Goal: Find specific page/section: Find specific page/section

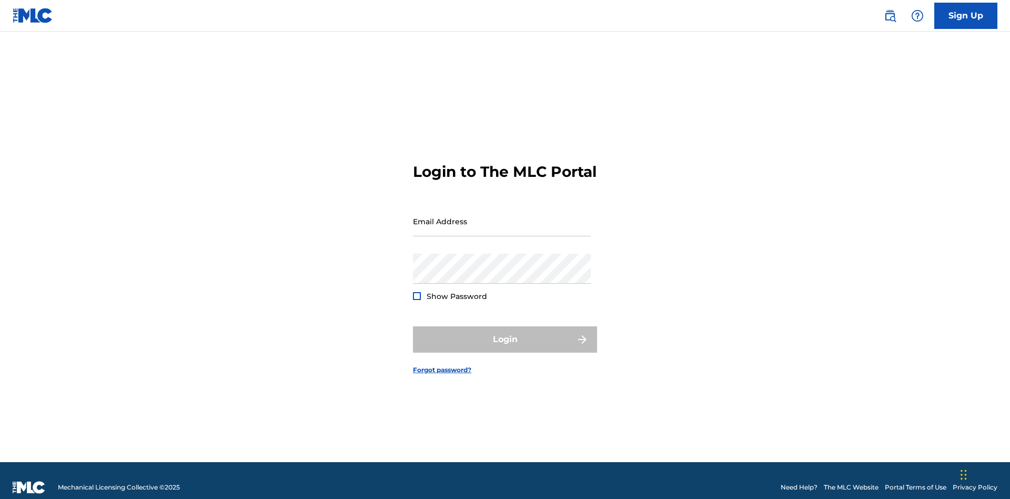
scroll to position [14, 0]
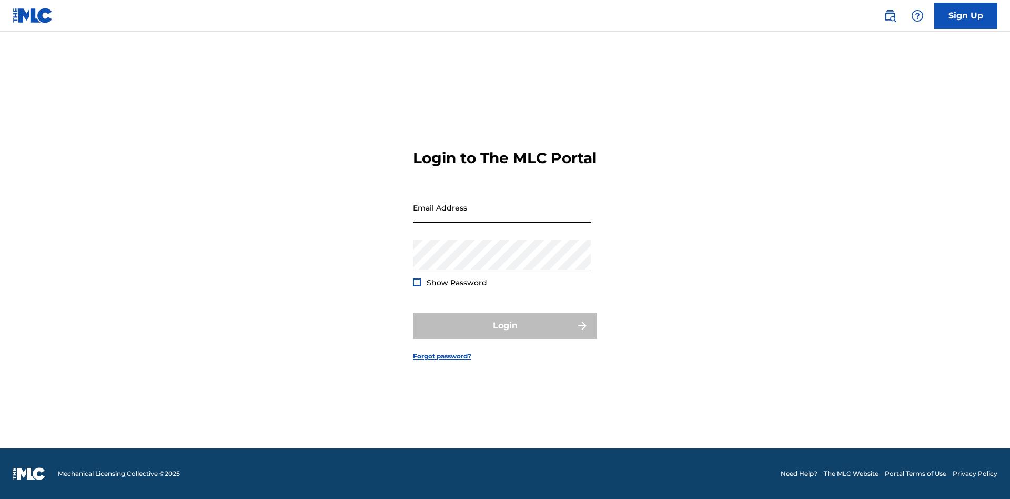
click at [502, 216] on input "Email Address" at bounding box center [502, 207] width 178 height 30
type input "[PERSON_NAME][EMAIL_ADDRESS][PERSON_NAME][DOMAIN_NAME]"
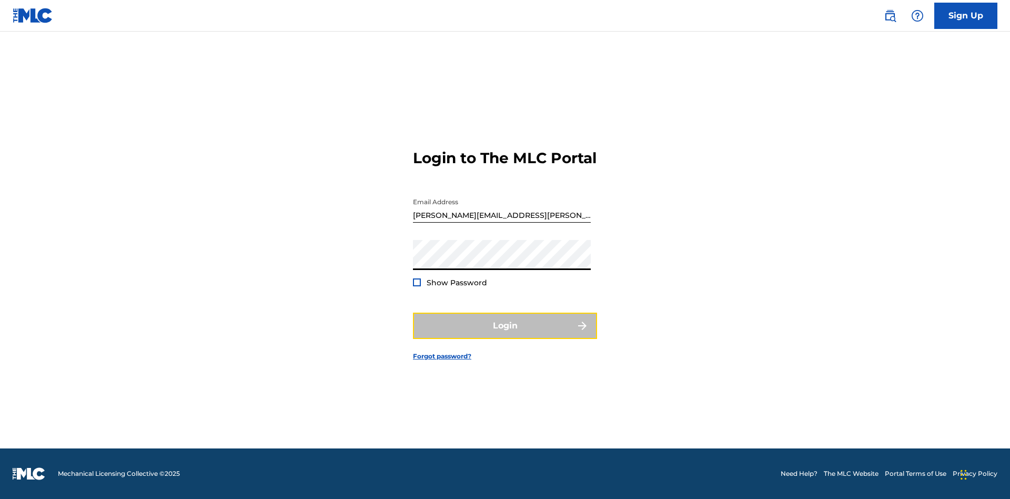
click at [505, 334] on button "Login" at bounding box center [505, 325] width 184 height 26
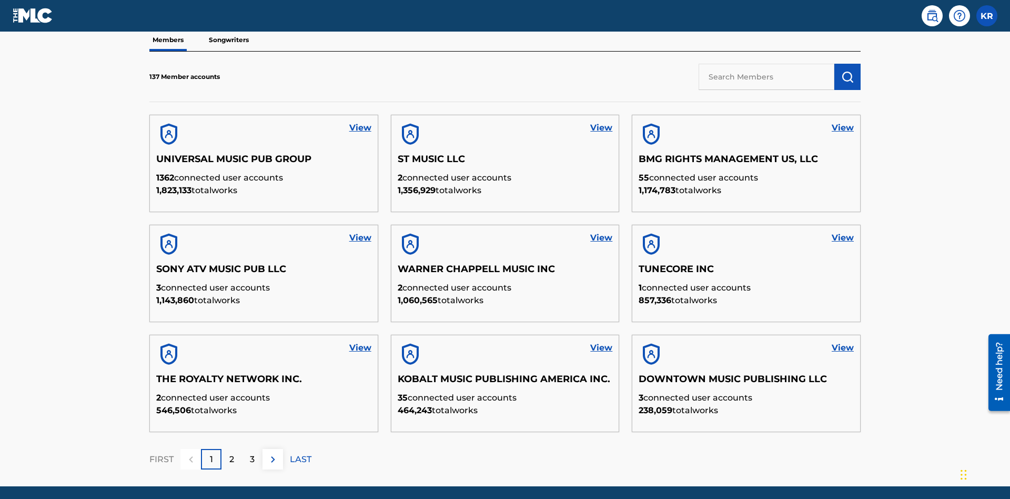
click at [766, 76] on input "text" at bounding box center [766, 77] width 136 height 26
type input "King [PERSON_NAME]"
click at [847, 70] on img "submit" at bounding box center [847, 76] width 13 height 13
